Goal: Task Accomplishment & Management: Use online tool/utility

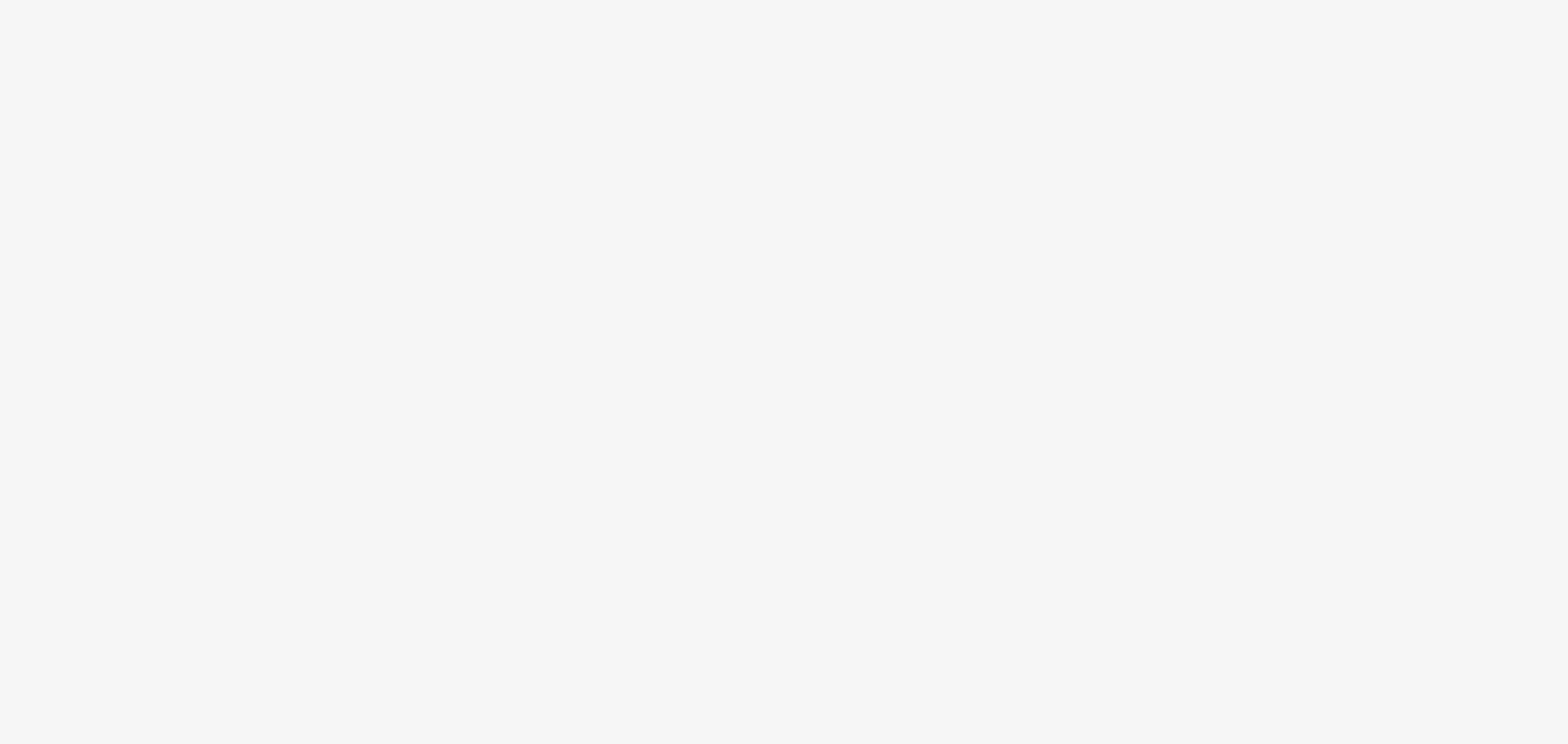
select select "47c37c18-910e-43a3-bb91-a2beb2847406"
select select "b1b940d3-d05b-48b5-821e-f328c33b988b"
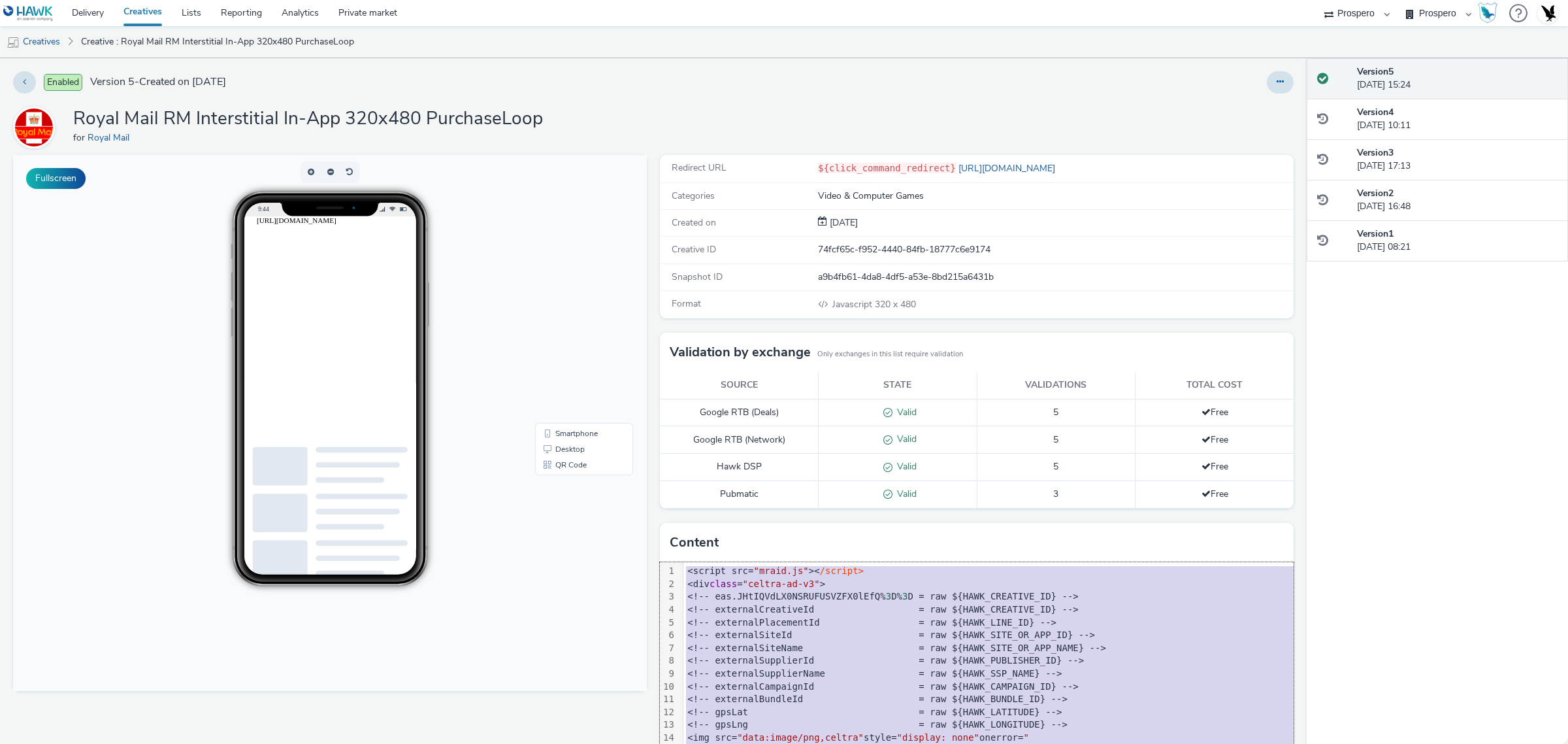
copy div "<script src= "mraid.js" >< /script> <div class = "celtra-ad-v3" > <!-- eas.JHtI…"
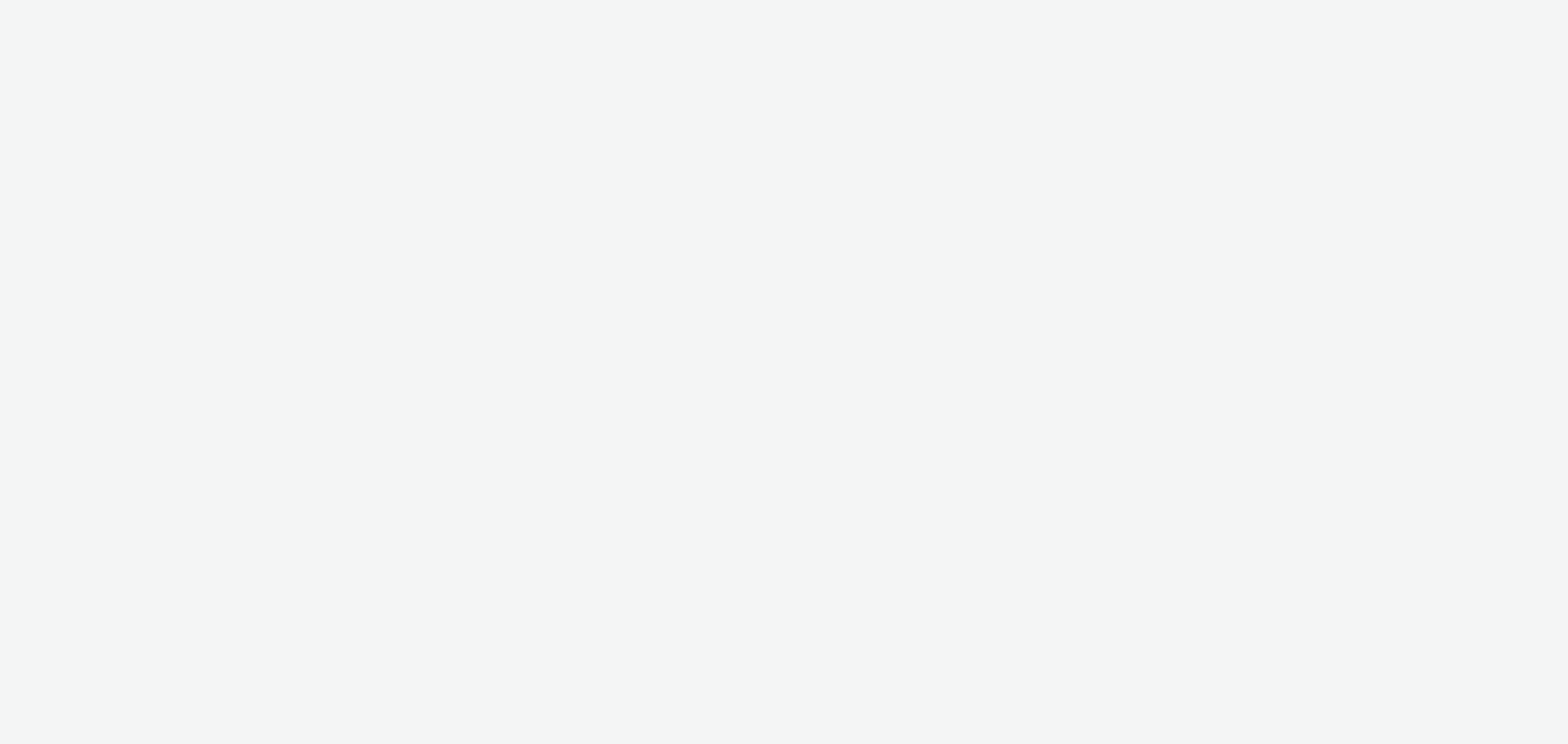
select select "47c37c18-910e-43a3-bb91-a2beb2847406"
select select "b1b940d3-d05b-48b5-821e-f328c33b988b"
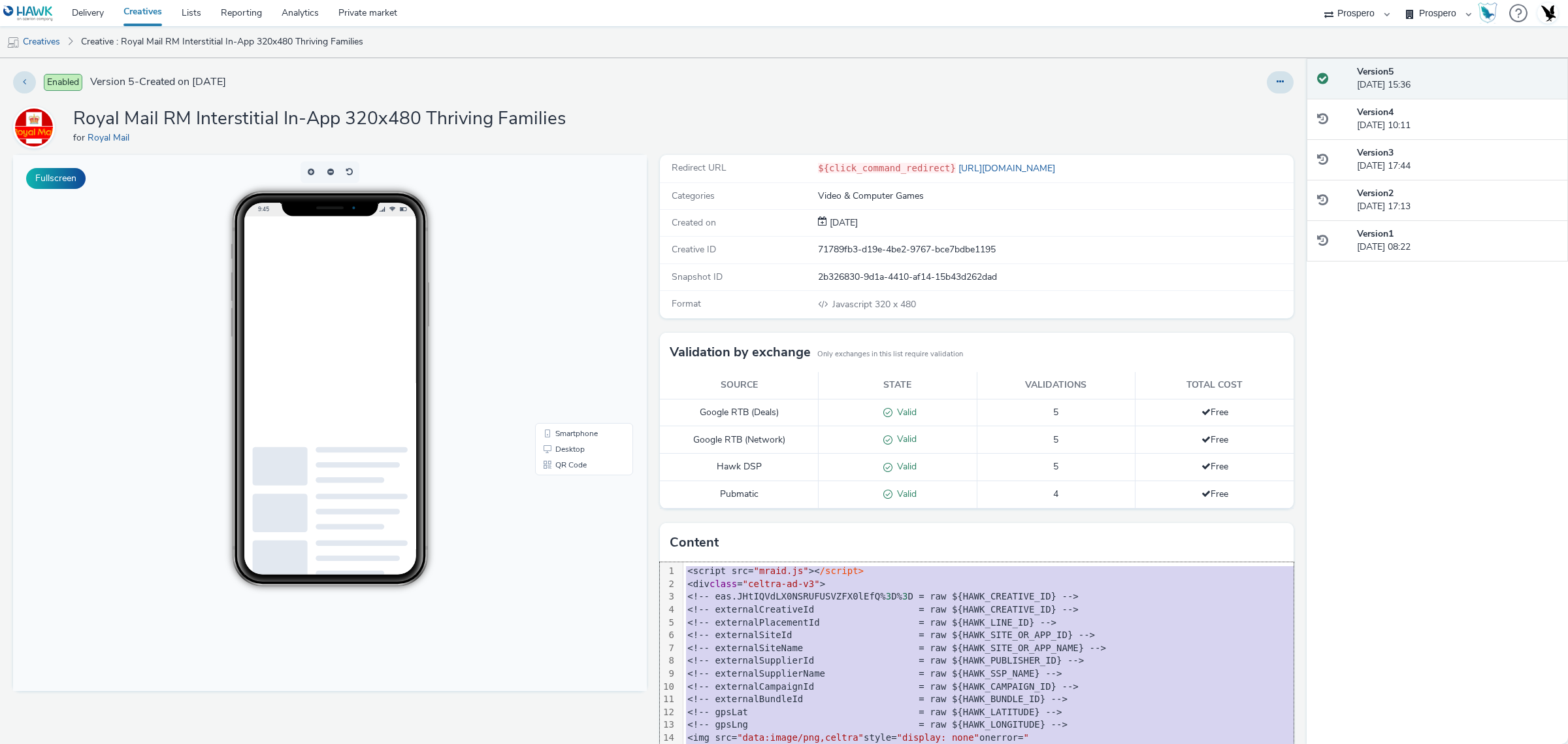
copy div "<script src= "mraid.js" >< /script> <div class = "celtra-ad-v3" > <!-- eas.JHtI…"
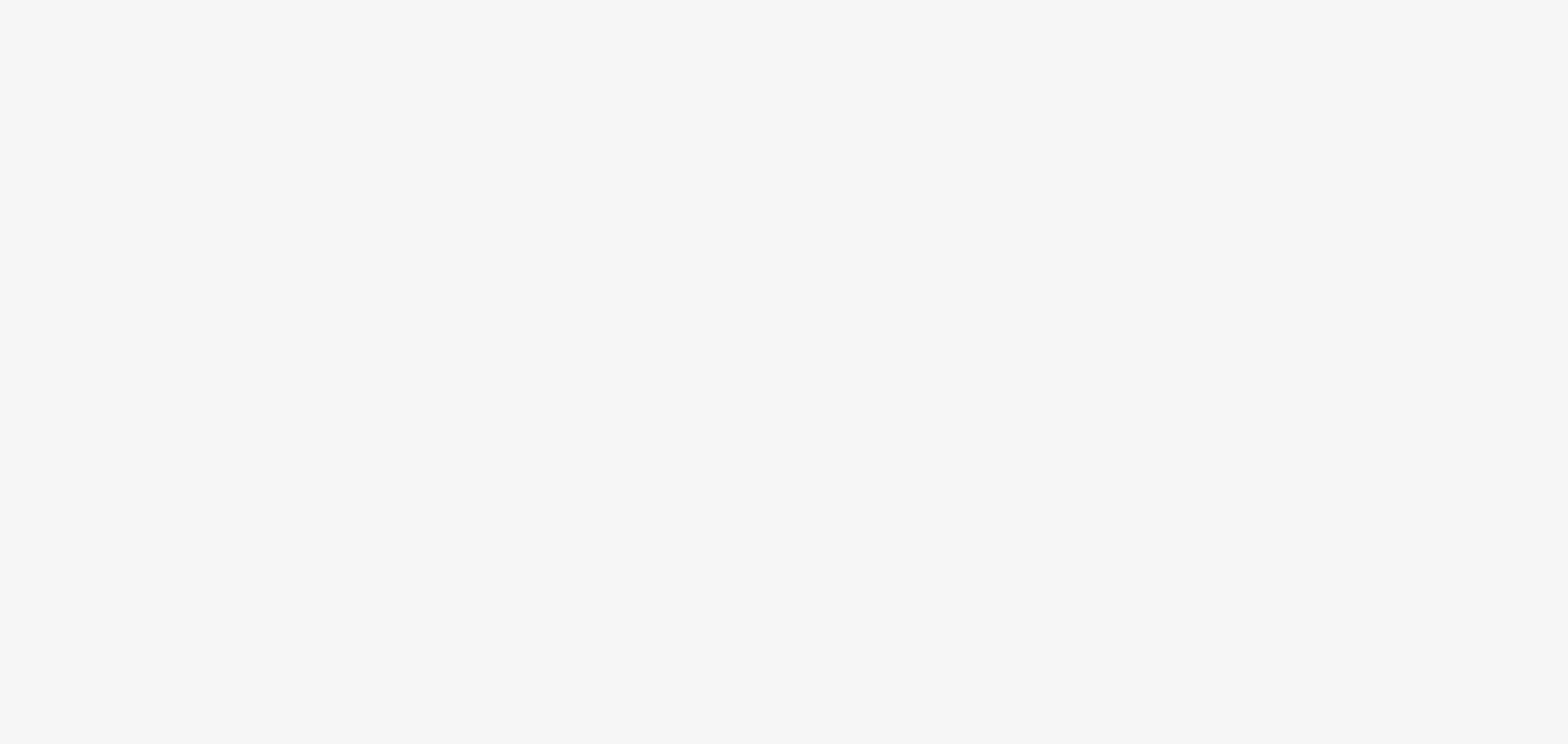
select select "47c37c18-910e-43a3-bb91-a2beb2847406"
select select "b1b940d3-d05b-48b5-821e-f328c33b988b"
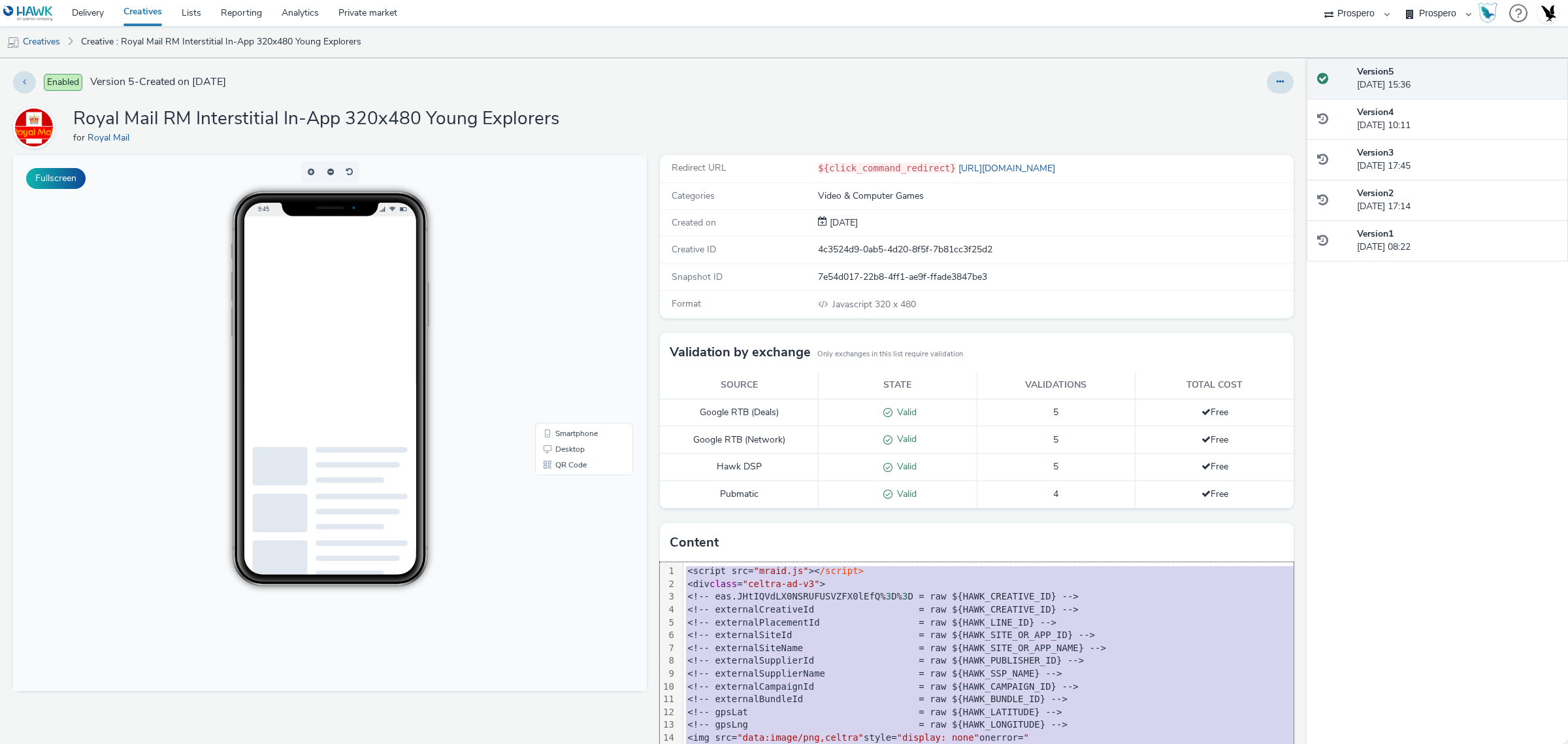
copy div "<script src= "mraid.js" >< /script> <div class = "celtra-ad-v3" > <!-- eas.JHtI…"
